Goal: Transaction & Acquisition: Purchase product/service

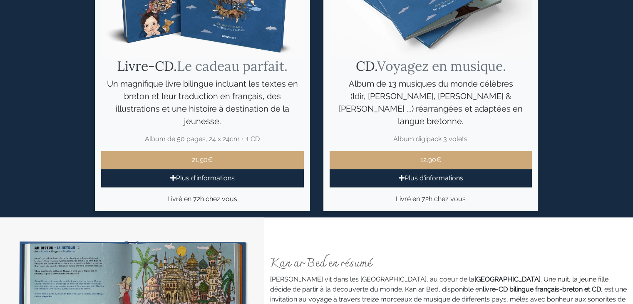
scroll to position [372, 0]
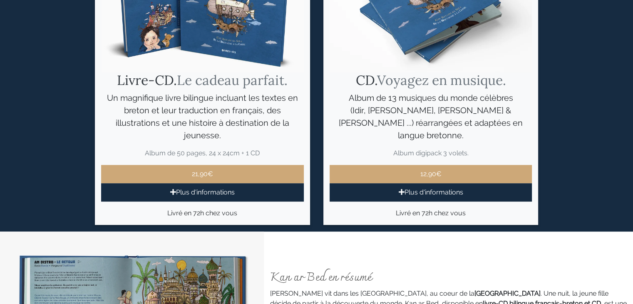
click at [202, 201] on p "Plus d'informations" at bounding box center [202, 192] width 203 height 18
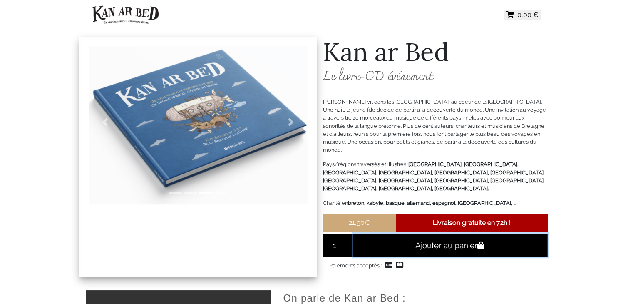
click at [462, 257] on button "Ajouter au panier" at bounding box center [450, 244] width 195 height 23
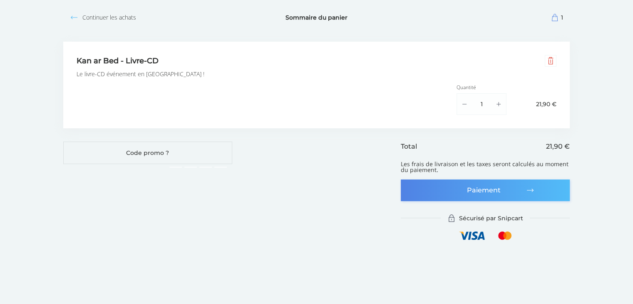
click at [434, 196] on button "Paiement" at bounding box center [485, 190] width 169 height 22
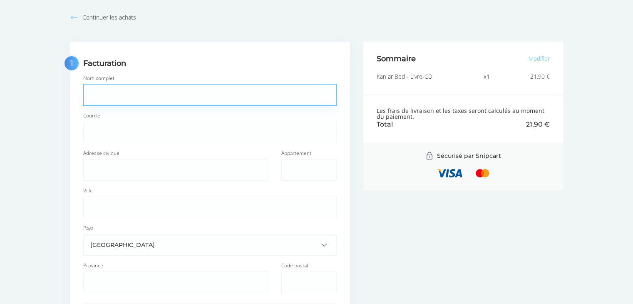
click at [155, 89] on input "Nom complet" at bounding box center [210, 94] width 252 height 21
type input "[PERSON_NAME]"
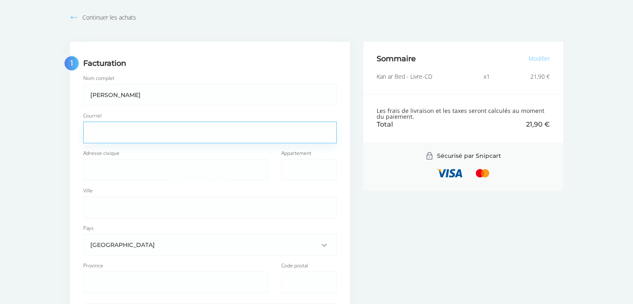
click at [107, 136] on input "Courriel" at bounding box center [210, 132] width 252 height 21
type input "[PERSON_NAME][EMAIL_ADDRESS][DOMAIN_NAME]"
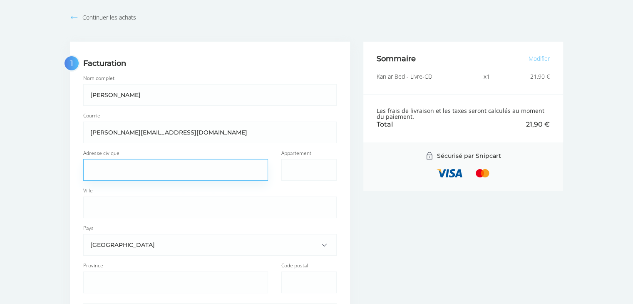
type input "[STREET_ADDRESS]"
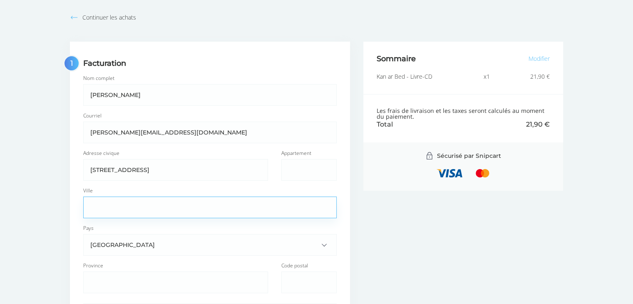
type input "[PERSON_NAME]"
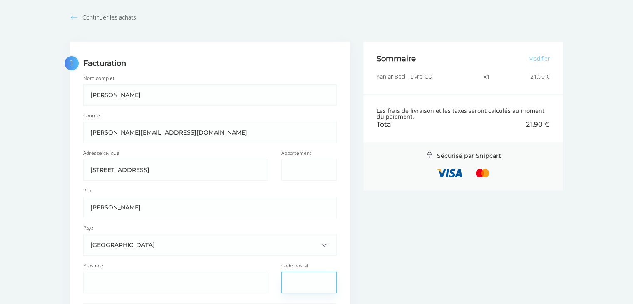
type input "29860"
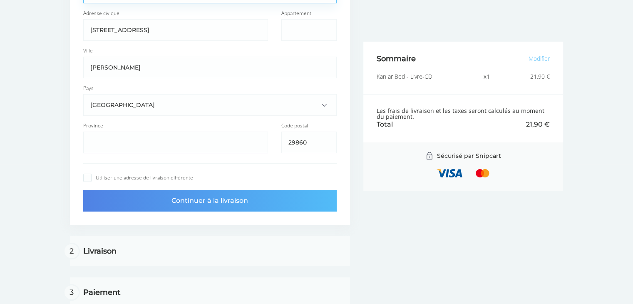
scroll to position [151, 0]
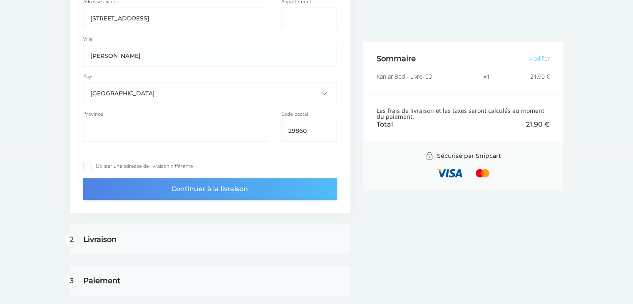
click at [176, 190] on button "Continuer à la livraison" at bounding box center [209, 189] width 253 height 22
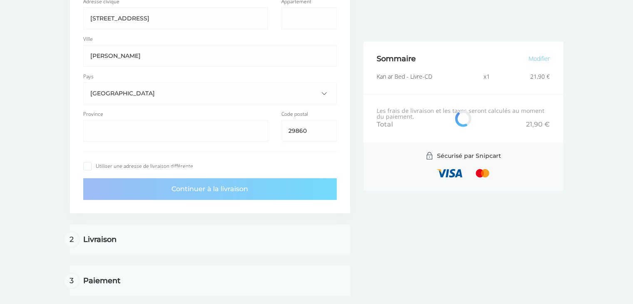
scroll to position [0, 0]
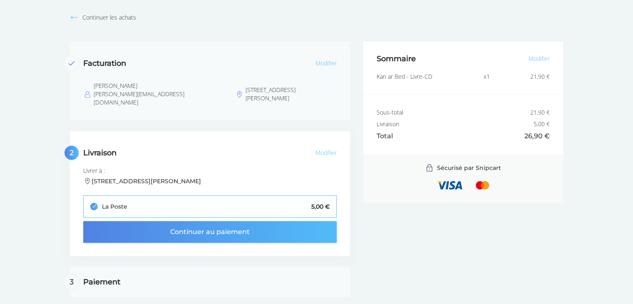
click at [276, 228] on span "submit" at bounding box center [287, 232] width 74 height 8
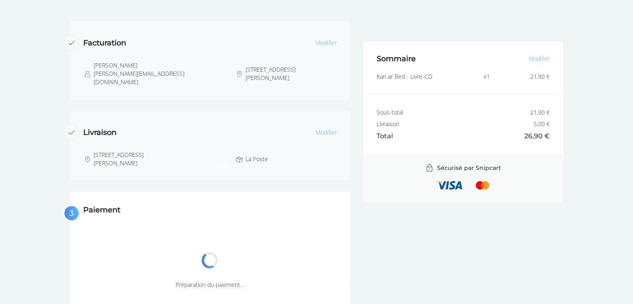
scroll to position [66, 0]
